Goal: Find specific page/section: Find specific page/section

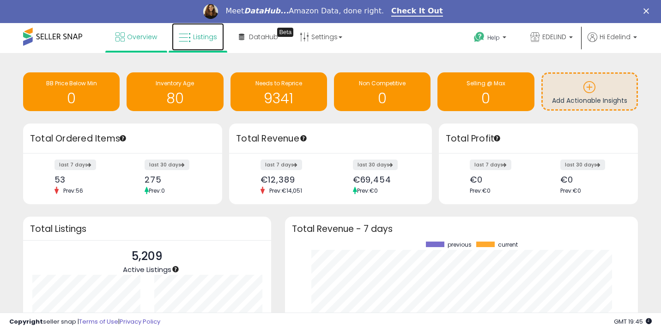
click at [194, 35] on span "Listings" at bounding box center [205, 36] width 24 height 9
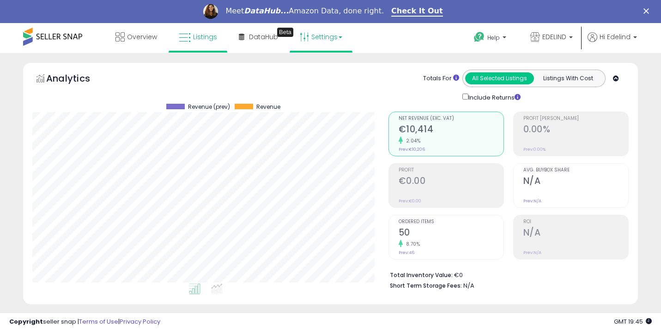
click at [309, 39] on link "Settings" at bounding box center [321, 37] width 56 height 28
